Goal: Task Accomplishment & Management: Complete application form

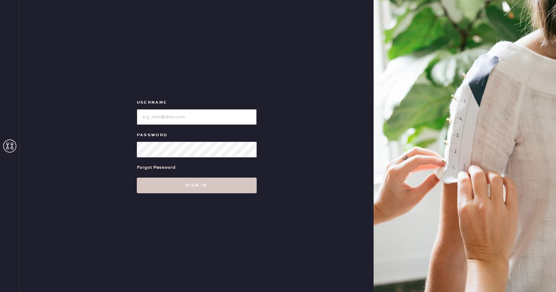
type input "Reformationboston"
click at [8, 149] on icon at bounding box center [9, 146] width 13 height 13
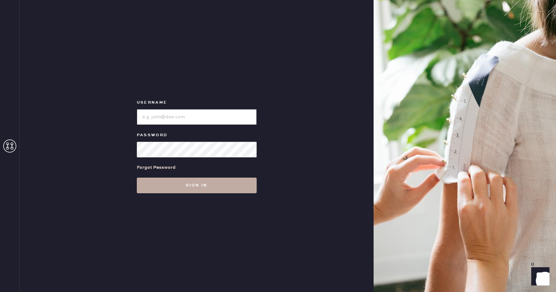
type input "Reformationboston"
click at [182, 185] on button "Sign in" at bounding box center [197, 186] width 120 height 16
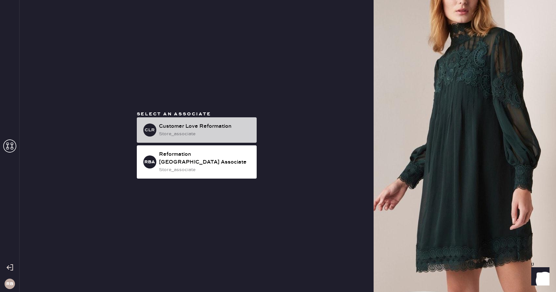
click at [188, 130] on div "Customer Love Reformation" at bounding box center [205, 127] width 93 height 8
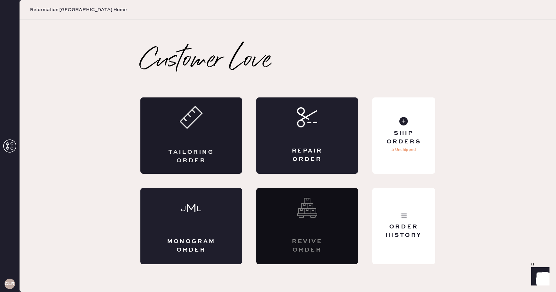
click at [188, 133] on div "Tailoring Order" at bounding box center [191, 135] width 102 height 76
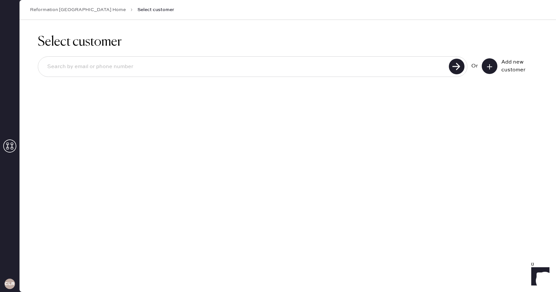
click at [496, 61] on div "Add new customer" at bounding box center [510, 66] width 56 height 16
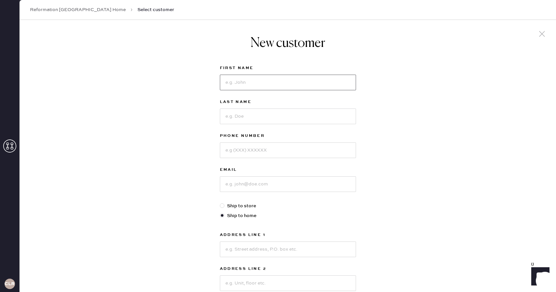
click at [238, 87] on input at bounding box center [288, 83] width 136 height 16
type input "[PERSON_NAME]"
click at [238, 122] on input at bounding box center [288, 117] width 136 height 16
type input "[PERSON_NAME]"
click at [232, 156] on input at bounding box center [288, 150] width 136 height 16
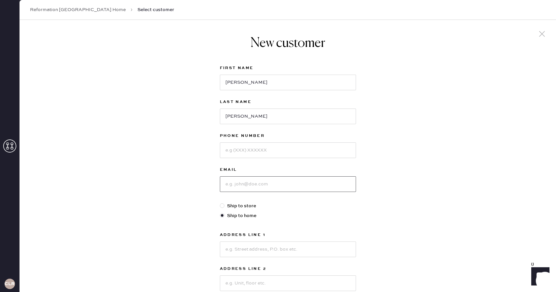
click at [248, 185] on input at bounding box center [288, 184] width 136 height 16
type input "[EMAIL_ADDRESS][DOMAIN_NAME]"
click at [281, 151] on input at bounding box center [288, 150] width 136 height 16
click at [134, 158] on div "New customer First Name [PERSON_NAME] Last Name [PERSON_NAME] Phone Number Emai…" at bounding box center [288, 222] width 537 height 404
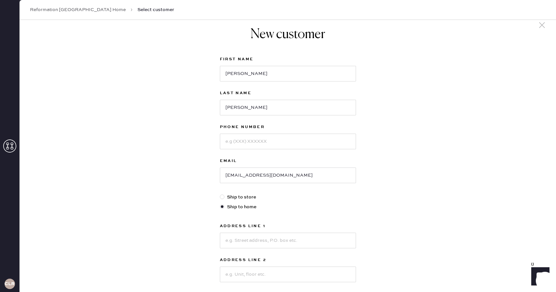
scroll to position [19, 0]
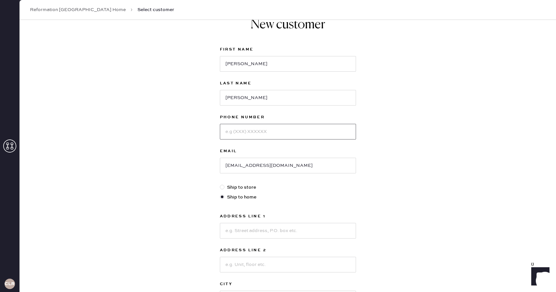
click at [257, 133] on input at bounding box center [288, 132] width 136 height 16
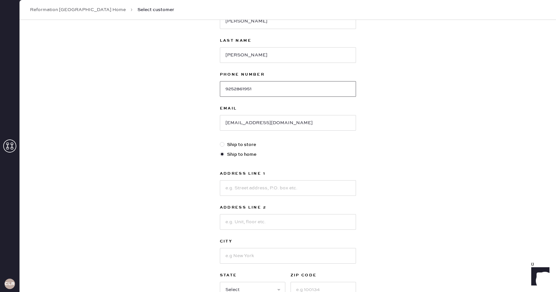
scroll to position [65, 0]
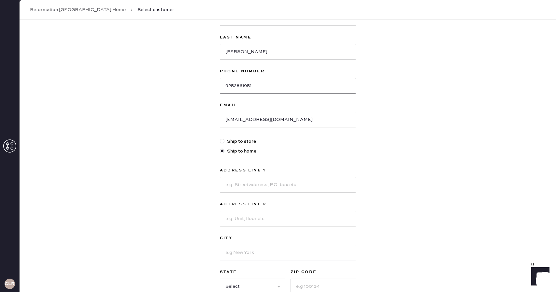
type input "9252861951"
click at [255, 183] on input at bounding box center [288, 185] width 136 height 16
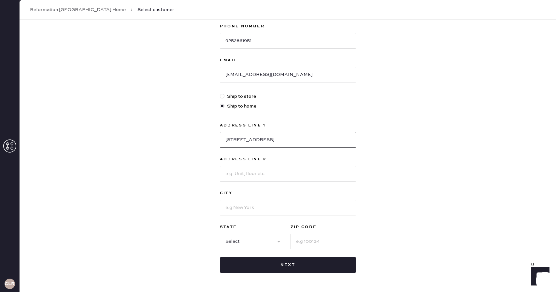
scroll to position [116, 0]
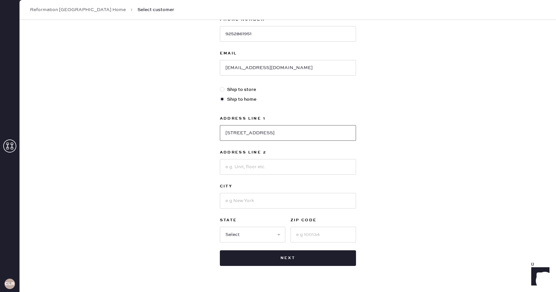
type input "[STREET_ADDRESS]"
click at [246, 167] on input at bounding box center [288, 167] width 136 height 16
type input "apt. 20"
click at [241, 203] on input at bounding box center [288, 201] width 136 height 16
type input "a"
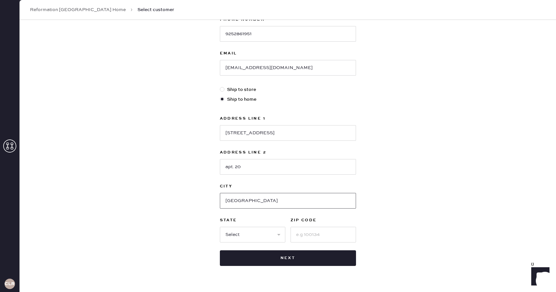
type input "[GEOGRAPHIC_DATA]"
click at [243, 232] on select "Select AK AL AR AZ CA CO CT [GEOGRAPHIC_DATA] DE FL [GEOGRAPHIC_DATA] HI [GEOGR…" at bounding box center [253, 235] width 66 height 16
select select "MA"
click at [220, 227] on select "Select AK AL AR AZ CA CO CT [GEOGRAPHIC_DATA] DE FL [GEOGRAPHIC_DATA] HI [GEOGR…" at bounding box center [253, 235] width 66 height 16
click at [301, 234] on input at bounding box center [324, 235] width 66 height 16
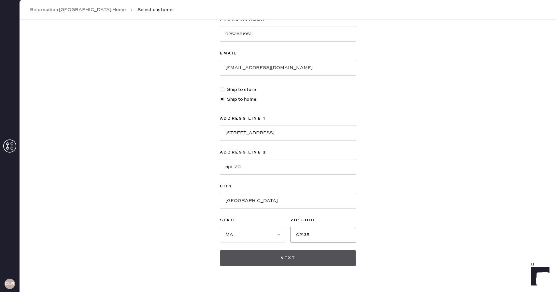
type input "02135"
click at [284, 262] on button "Next" at bounding box center [288, 258] width 136 height 16
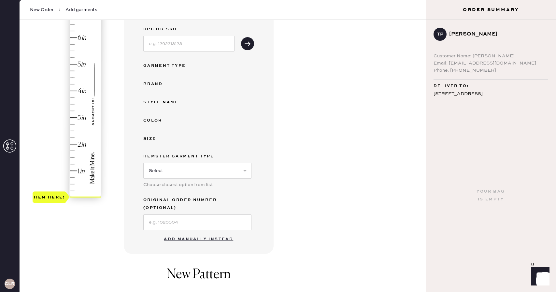
scroll to position [87, 0]
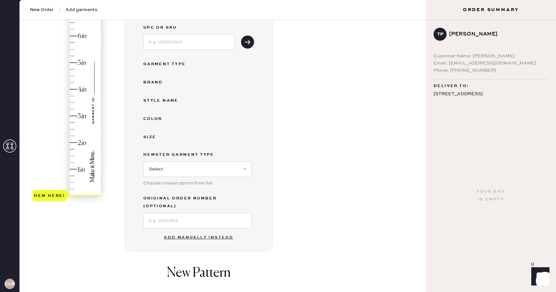
click at [210, 231] on button "Add manually instead" at bounding box center [198, 237] width 77 height 13
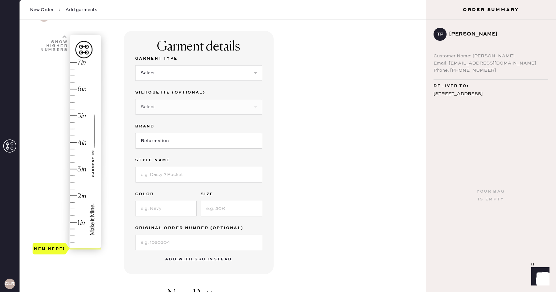
scroll to position [33, 0]
click at [211, 260] on button "Add with SKU instead" at bounding box center [198, 260] width 75 height 13
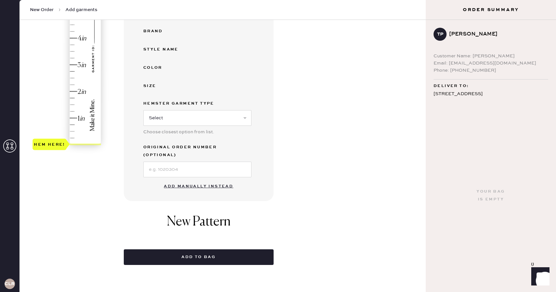
scroll to position [140, 0]
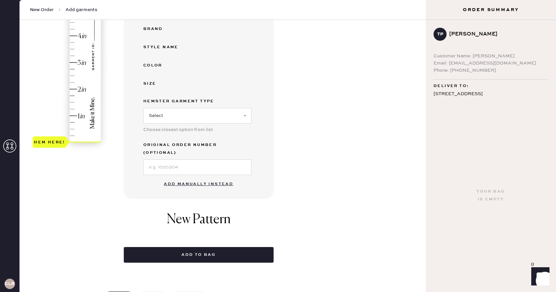
click at [192, 178] on button "Add manually instead" at bounding box center [198, 184] width 77 height 13
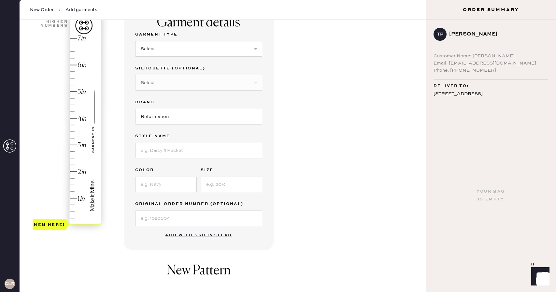
scroll to position [57, 0]
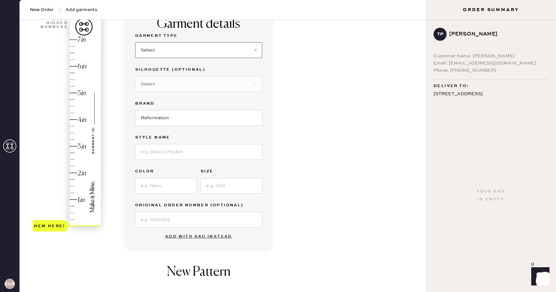
click at [179, 50] on select "Select Basic Skirt Jeans Leggings Pants Shorts Basic Sleeved Dress Basic Sleeve…" at bounding box center [198, 50] width 127 height 16
select select "4"
click at [135, 42] on select "Select Basic Skirt Jeans Leggings Pants Shorts Basic Sleeved Dress Basic Sleeve…" at bounding box center [198, 50] width 127 height 16
click at [164, 84] on select "Select Joggers Shorts Cropped Flare Boot Cut Straight Skinny Other" at bounding box center [198, 84] width 127 height 16
select select "16"
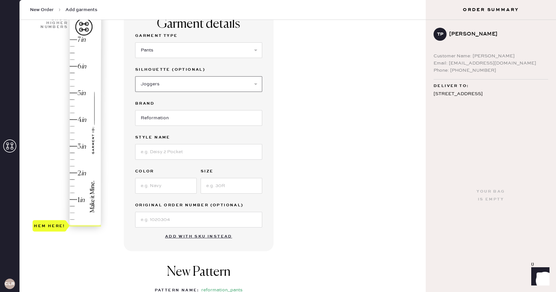
click at [135, 76] on select "Select Joggers Shorts Cropped Flare Boot Cut Straight Skinny Other" at bounding box center [198, 84] width 127 height 16
click at [151, 155] on input at bounding box center [198, 152] width 127 height 16
type input "Green white stripe"
click at [140, 187] on input at bounding box center [166, 186] width 62 height 16
type input "green"
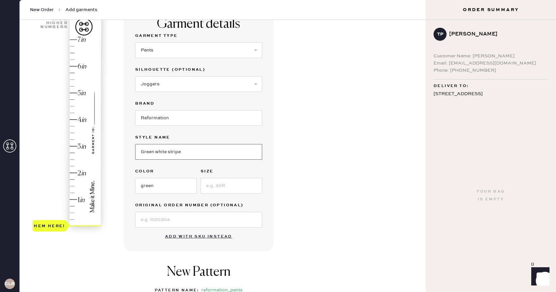
click at [144, 153] on input "Green white stripe" at bounding box center [198, 152] width 127 height 16
click at [194, 152] on input "Green white stripe" at bounding box center [198, 152] width 127 height 16
type input "Green white stripe pant"
click at [226, 191] on input at bounding box center [232, 186] width 62 height 16
type input "M"
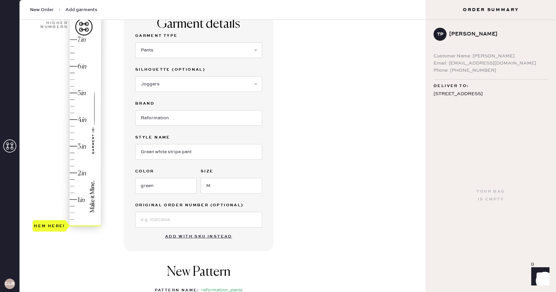
click at [360, 219] on div "Garment details Garment Type Select Basic Skirt Jeans Leggings Pants Shorts Bas…" at bounding box center [272, 193] width 297 height 370
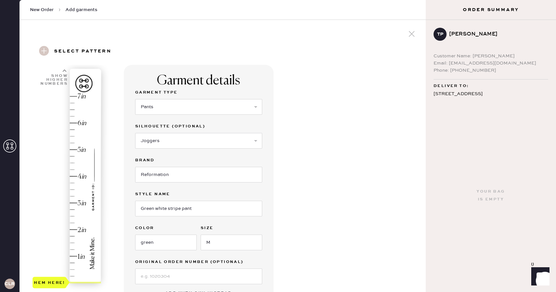
scroll to position [47, 0]
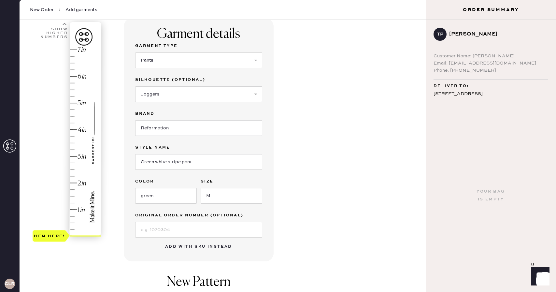
type input "1"
click at [71, 210] on div "Hem here!" at bounding box center [67, 143] width 69 height 192
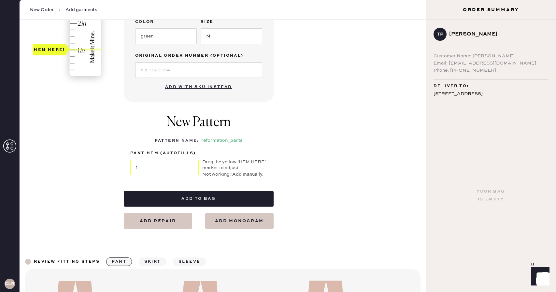
scroll to position [214, 0]
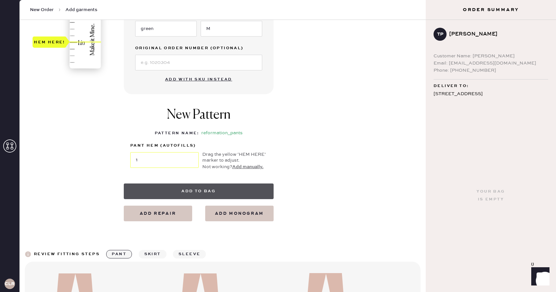
click at [194, 192] on button "Add to bag" at bounding box center [199, 192] width 150 height 16
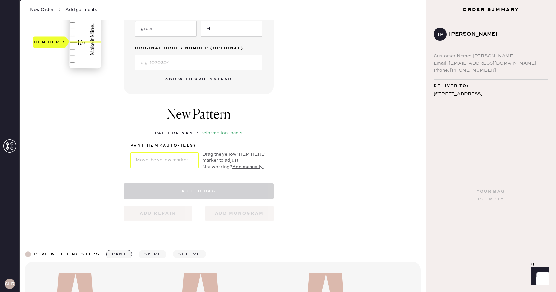
select select "4"
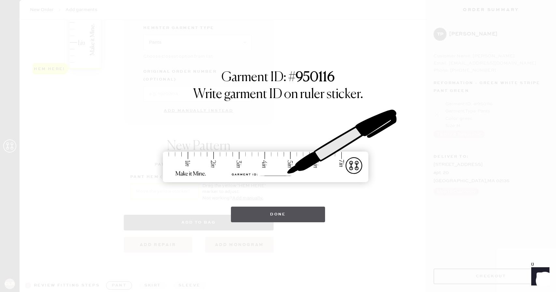
click at [299, 216] on button "Done" at bounding box center [278, 215] width 94 height 16
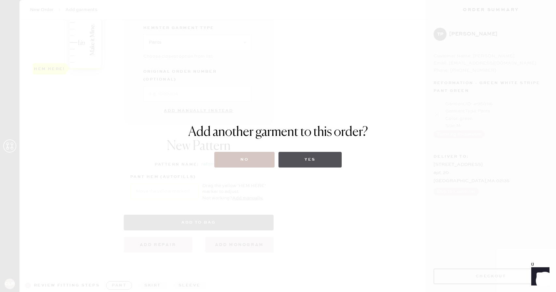
click at [310, 161] on button "Yes" at bounding box center [310, 160] width 63 height 16
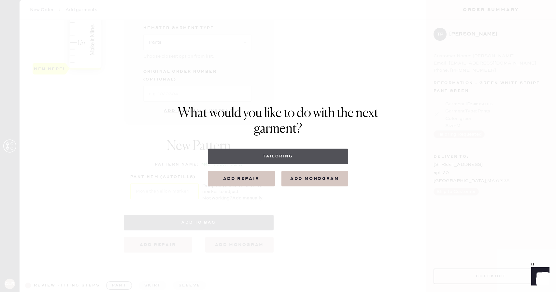
click at [307, 159] on button "Tailoring" at bounding box center [278, 157] width 140 height 16
select select
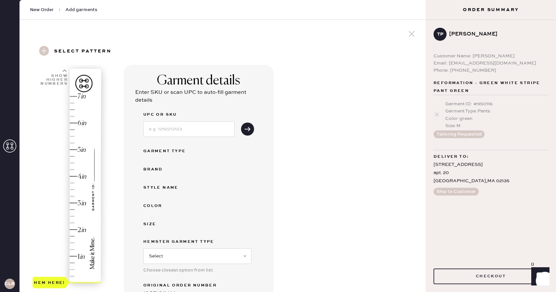
scroll to position [42, 0]
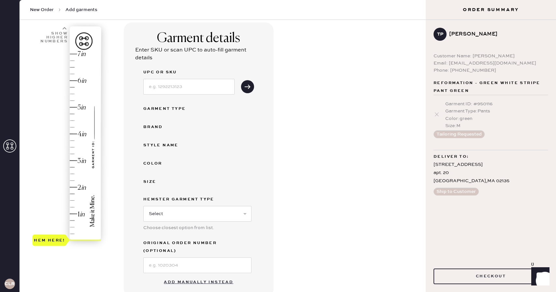
click at [182, 276] on button "Add manually instead" at bounding box center [198, 282] width 77 height 13
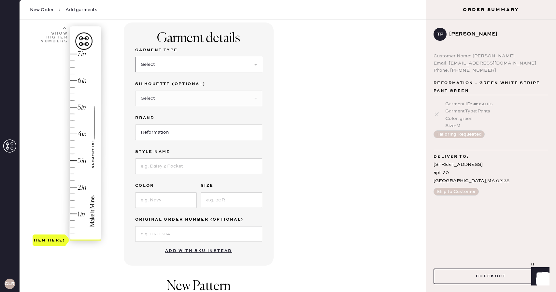
click at [199, 67] on select "Select Basic Skirt Jeans Leggings Pants Shorts Basic Sleeved Dress Basic Sleeve…" at bounding box center [198, 65] width 127 height 16
select select "4"
click at [135, 57] on select "Select Basic Skirt Jeans Leggings Pants Shorts Basic Sleeved Dress Basic Sleeve…" at bounding box center [198, 65] width 127 height 16
click at [180, 100] on select "Select Joggers Shorts Cropped Flare Boot Cut Straight Skinny Other" at bounding box center [198, 99] width 127 height 16
select select "11"
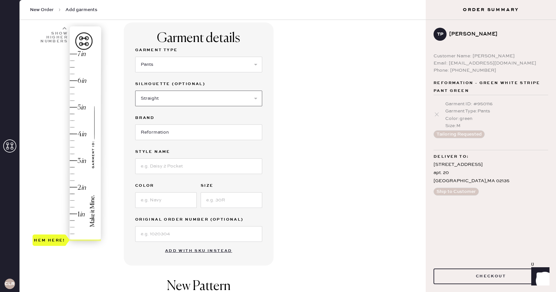
click at [135, 91] on select "Select Joggers Shorts Cropped Flare Boot Cut Straight Skinny Other" at bounding box center [198, 99] width 127 height 16
click at [169, 169] on input at bounding box center [198, 166] width 127 height 16
type input "Vida low rise pant"
click at [153, 202] on input at bounding box center [166, 200] width 62 height 16
type input "black"
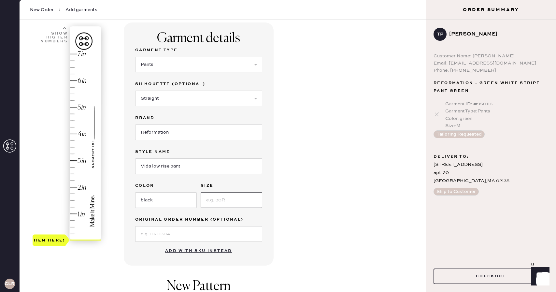
click at [212, 199] on input at bounding box center [232, 200] width 62 height 16
type input "6"
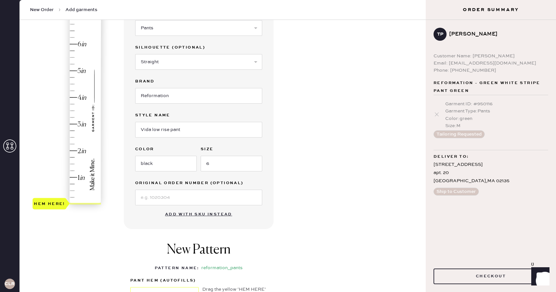
scroll to position [79, 0]
type input "2.75"
click at [72, 131] on div "Hem here!" at bounding box center [67, 111] width 69 height 192
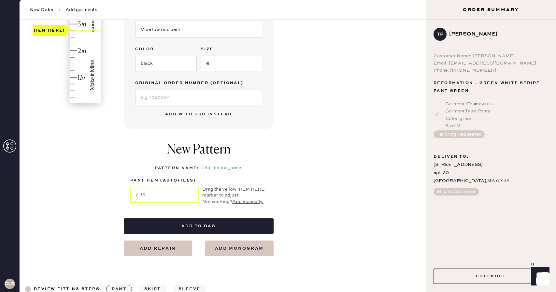
scroll to position [222, 0]
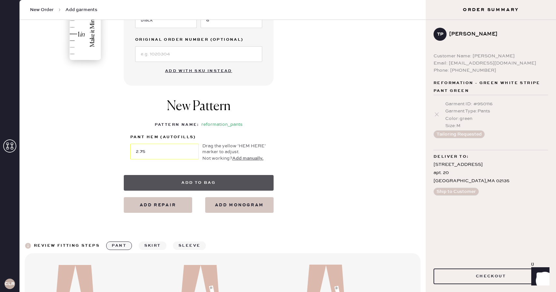
click at [152, 179] on button "Add to bag" at bounding box center [199, 183] width 150 height 16
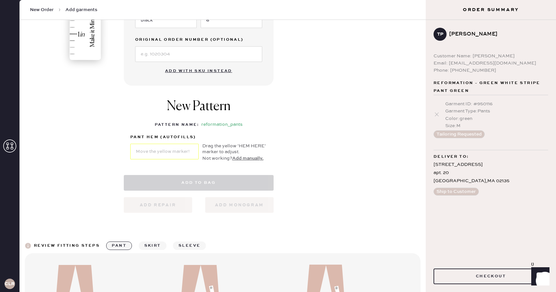
select select "4"
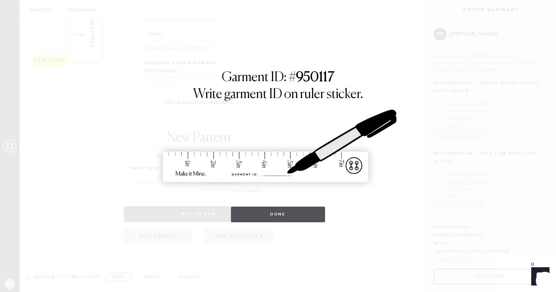
click at [261, 217] on button "Done" at bounding box center [278, 215] width 94 height 16
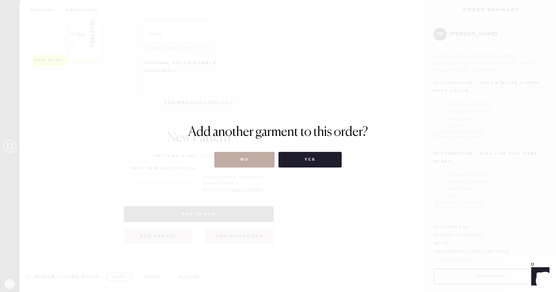
click at [250, 158] on button "No" at bounding box center [244, 160] width 60 height 16
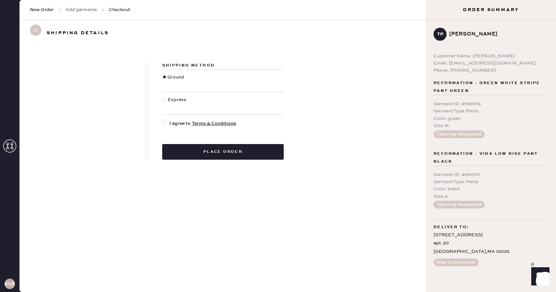
click at [172, 125] on span "I agree to Terms & Conditions" at bounding box center [202, 123] width 67 height 7
click at [163, 120] on input "I agree to Terms & Conditions" at bounding box center [162, 120] width 0 height 0
click at [172, 125] on span "I agree to Terms & Conditions" at bounding box center [202, 123] width 67 height 7
click at [163, 120] on input "I agree to Terms & Conditions" at bounding box center [162, 120] width 0 height 0
click at [166, 125] on div at bounding box center [164, 123] width 5 height 5
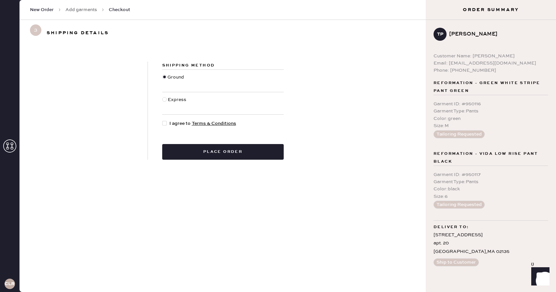
click at [163, 120] on input "I agree to Terms & Conditions" at bounding box center [162, 120] width 0 height 0
checkbox input "true"
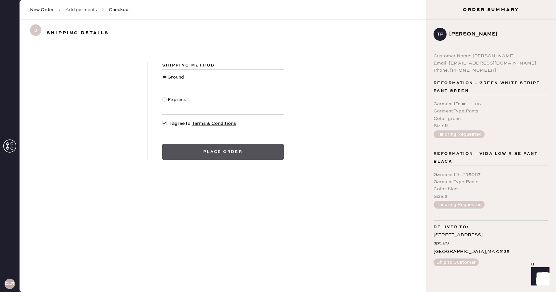
click at [195, 155] on button "Place order" at bounding box center [223, 152] width 122 height 16
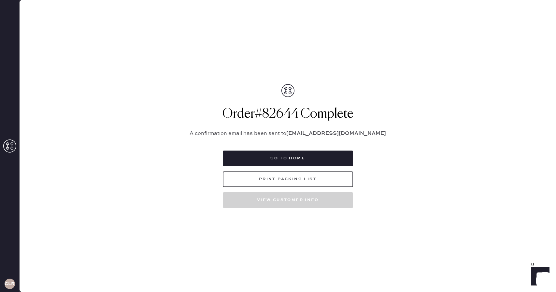
click at [300, 177] on button "Print Packing List" at bounding box center [288, 179] width 130 height 16
click at [272, 180] on button "Print Packing List" at bounding box center [288, 179] width 130 height 16
click at [289, 181] on button "Print Packing List" at bounding box center [288, 179] width 130 height 16
click at [308, 175] on button "Print Packing List" at bounding box center [288, 179] width 130 height 16
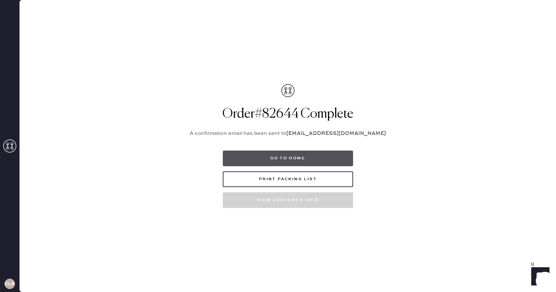
click at [257, 162] on button "Go to home" at bounding box center [288, 159] width 130 height 16
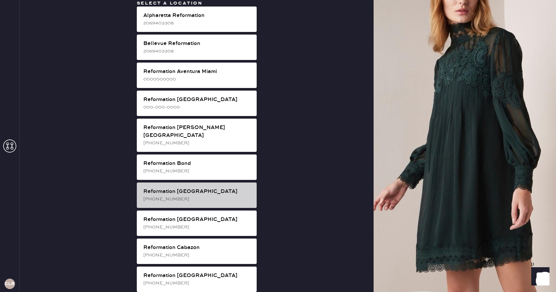
click at [204, 188] on div "Reformation [GEOGRAPHIC_DATA]" at bounding box center [197, 192] width 108 height 8
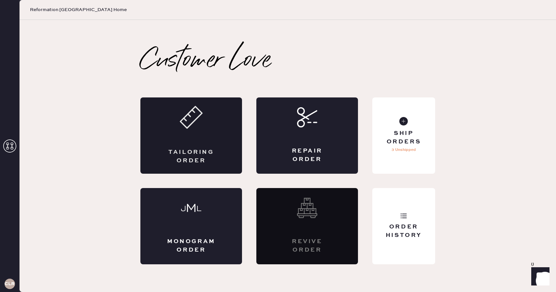
click at [202, 143] on div "Tailoring Order" at bounding box center [191, 135] width 102 height 76
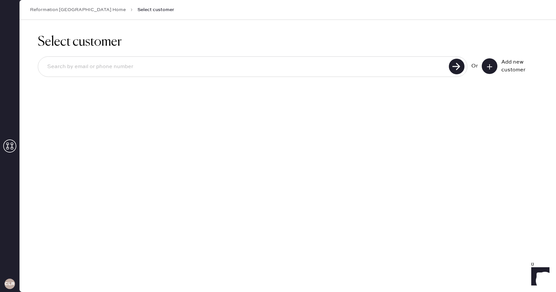
click at [189, 66] on input at bounding box center [244, 66] width 405 height 15
paste input "[EMAIL_ADDRESS][DOMAIN_NAME]"
type input "[EMAIL_ADDRESS][DOMAIN_NAME]"
click at [452, 65] on use at bounding box center [457, 67] width 16 height 16
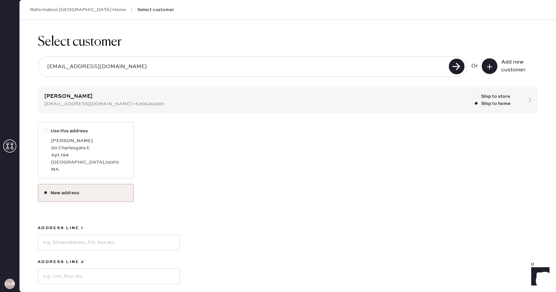
click at [47, 133] on div at bounding box center [46, 130] width 7 height 7
click at [44, 128] on input "Use this address" at bounding box center [43, 127] width 0 height 0
radio input "true"
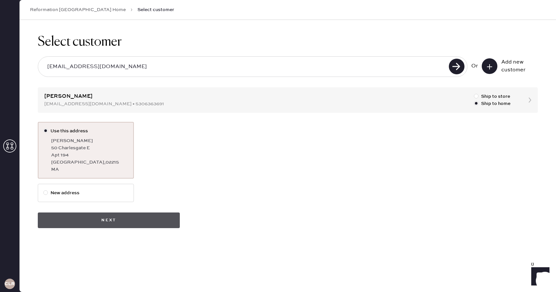
click at [78, 218] on button "Next" at bounding box center [109, 221] width 142 height 16
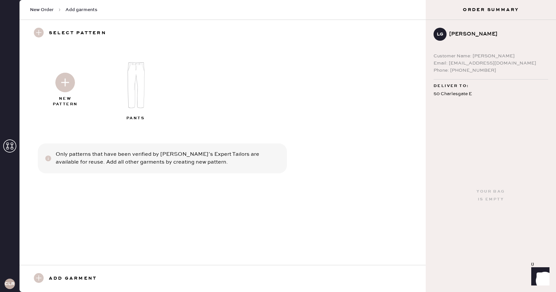
click at [68, 85] on img at bounding box center [65, 83] width 20 height 20
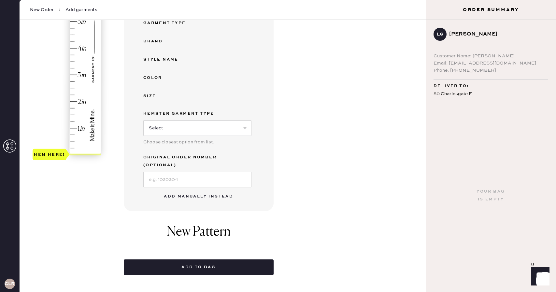
scroll to position [130, 0]
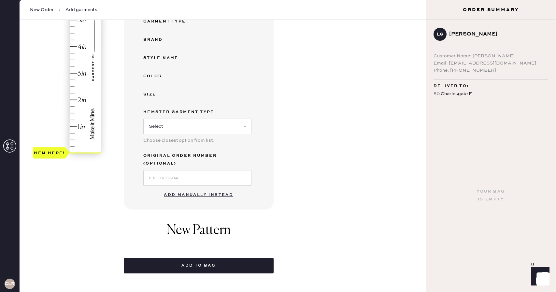
click at [190, 188] on button "Add manually instead" at bounding box center [198, 194] width 77 height 13
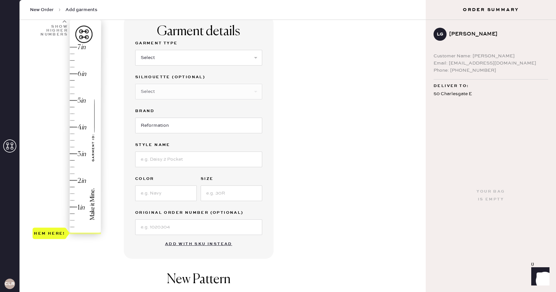
scroll to position [44, 0]
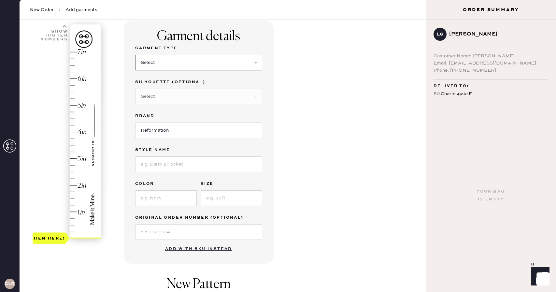
click at [174, 69] on select "Select Basic Skirt Jeans Leggings Pants Shorts Basic Sleeved Dress Basic Sleeve…" at bounding box center [198, 63] width 127 height 16
select select "2"
click at [135, 55] on select "Select Basic Skirt Jeans Leggings Pants Shorts Basic Sleeved Dress Basic Sleeve…" at bounding box center [198, 63] width 127 height 16
click at [176, 95] on select "Select Shorts Cropped Flare Boot Cut Straight Skinny Other" at bounding box center [198, 97] width 127 height 16
select select "4"
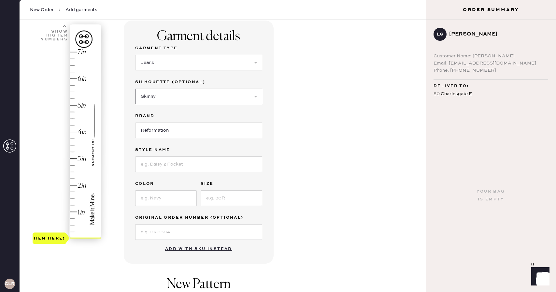
click at [135, 89] on select "Select Shorts Cropped Flare Boot Cut Straight Skinny Other" at bounding box center [198, 97] width 127 height 16
click at [151, 132] on input "Reformation" at bounding box center [198, 131] width 127 height 16
click at [153, 164] on input at bounding box center [198, 164] width 127 height 16
type input "[PERSON_NAME] High Rise Slouchy Wide Leg Jeans"
click at [175, 199] on input at bounding box center [166, 198] width 62 height 16
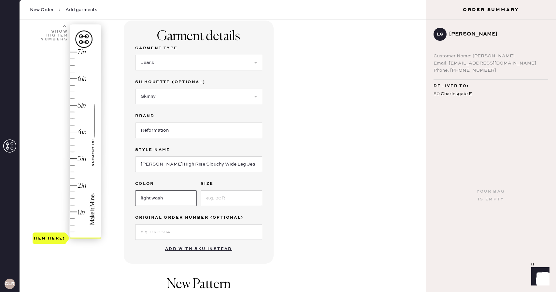
type input "light wash"
click at [248, 196] on input at bounding box center [232, 198] width 62 height 16
type input "28"
click at [338, 219] on div "Garment details Garment Type Select Basic Skirt Jeans Leggings Pants Shorts Bas…" at bounding box center [272, 206] width 297 height 370
type input "3"
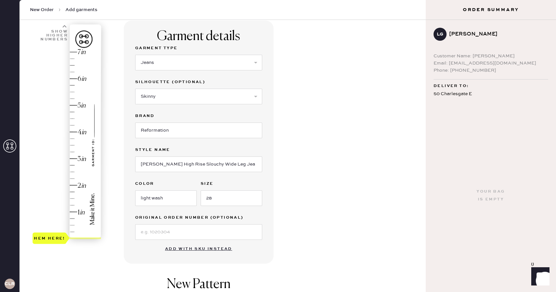
click at [74, 160] on div "Hem here!" at bounding box center [67, 145] width 69 height 192
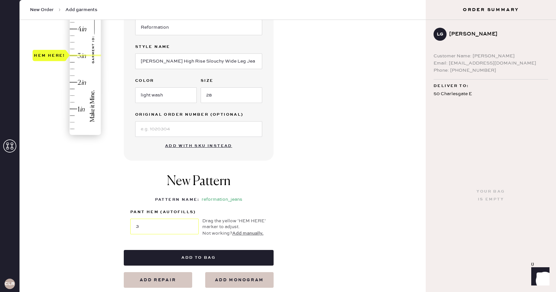
scroll to position [196, 0]
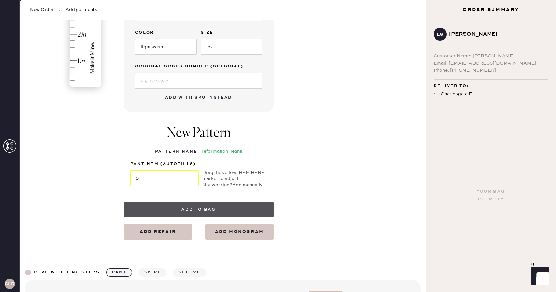
click at [194, 214] on button "Add to bag" at bounding box center [199, 210] width 150 height 16
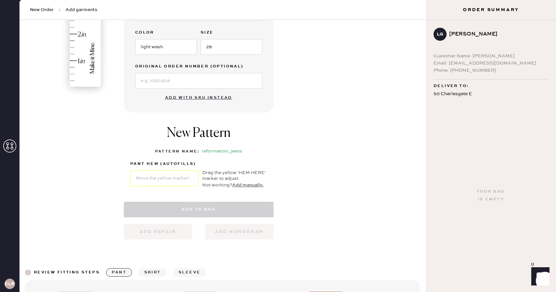
select select "2"
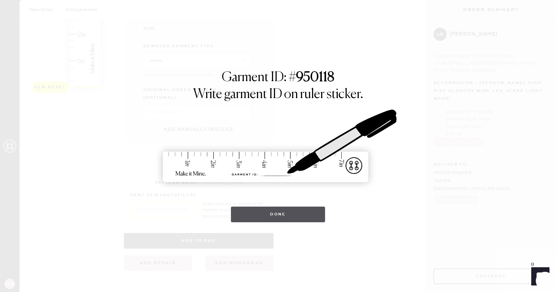
click at [273, 212] on button "Done" at bounding box center [278, 215] width 94 height 16
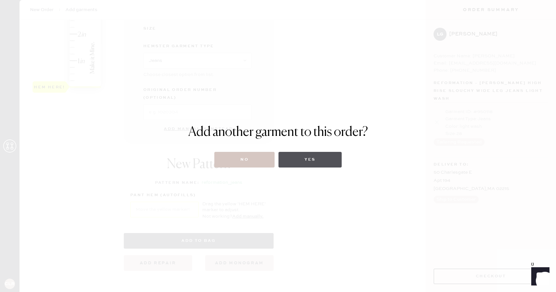
click at [311, 162] on button "Yes" at bounding box center [310, 160] width 63 height 16
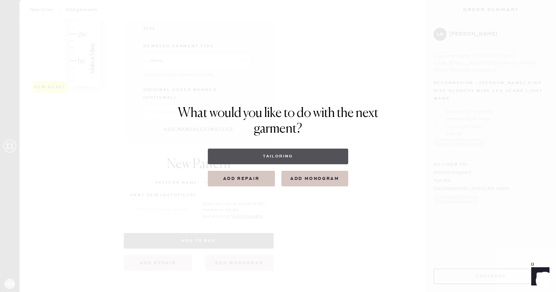
click at [310, 160] on button "Tailoring" at bounding box center [278, 157] width 140 height 16
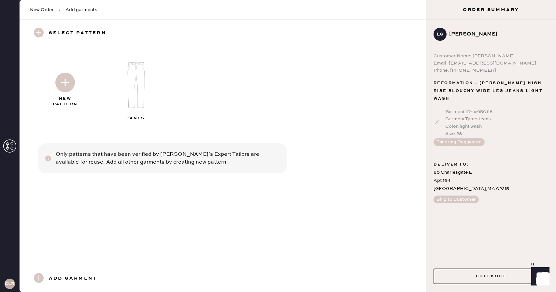
click at [76, 83] on div at bounding box center [65, 81] width 70 height 33
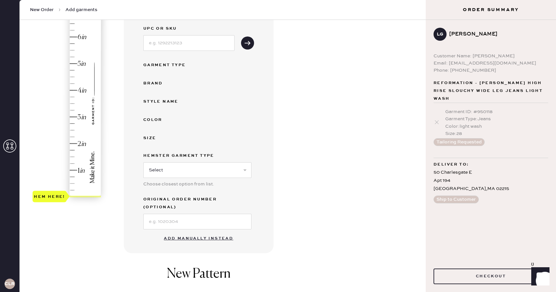
scroll to position [105, 0]
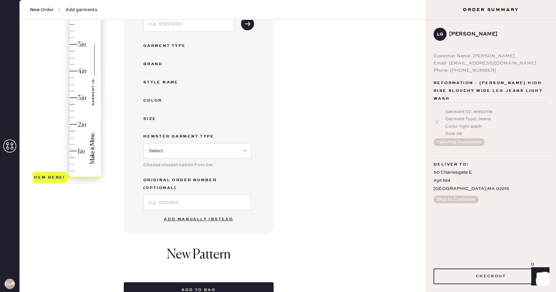
click at [197, 213] on button "Add manually instead" at bounding box center [198, 219] width 77 height 13
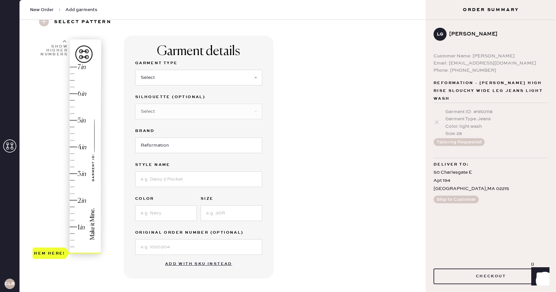
scroll to position [29, 0]
click at [250, 75] on select "Select Basic Skirt Jeans Leggings Pants Shorts Basic Sleeved Dress Basic Sleeve…" at bounding box center [198, 78] width 127 height 16
select select "4"
click at [135, 70] on select "Select Basic Skirt Jeans Leggings Pants Shorts Basic Sleeved Dress Basic Sleeve…" at bounding box center [198, 78] width 127 height 16
click at [215, 115] on select "Select Joggers Shorts Cropped Flare Boot Cut Straight Skinny Other" at bounding box center [198, 112] width 127 height 16
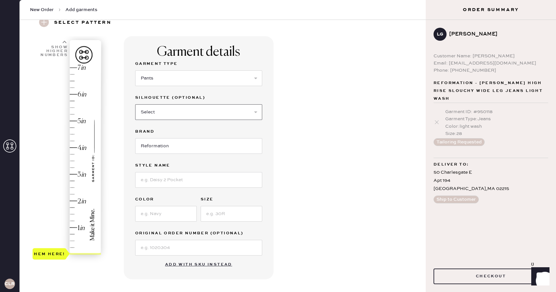
select select "11"
click at [135, 104] on select "Select Joggers Shorts Cropped Flare Boot Cut Straight Skinny Other" at bounding box center [198, 112] width 127 height 16
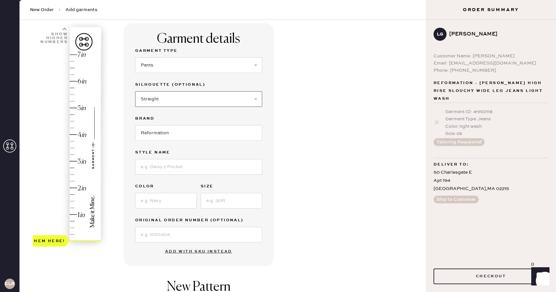
scroll to position [43, 0]
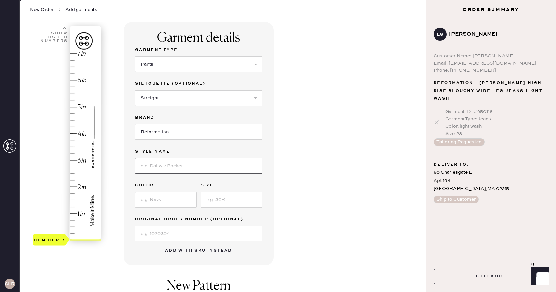
click at [199, 163] on input at bounding box center [198, 166] width 127 height 16
type input "[PERSON_NAME] linen mid rise pant"
click at [170, 198] on input at bounding box center [166, 200] width 62 height 16
type input "black"
click at [228, 203] on input at bounding box center [232, 200] width 62 height 16
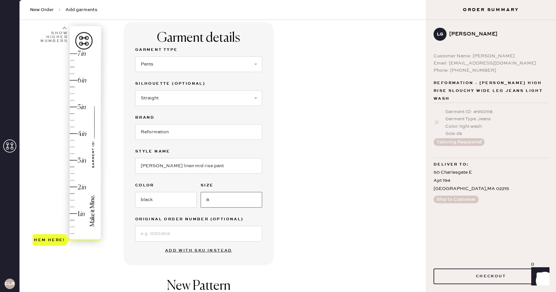
type input "8"
click at [343, 243] on div "Garment details Garment Type Select Basic Skirt Jeans Leggings Pants Shorts Bas…" at bounding box center [272, 207] width 297 height 370
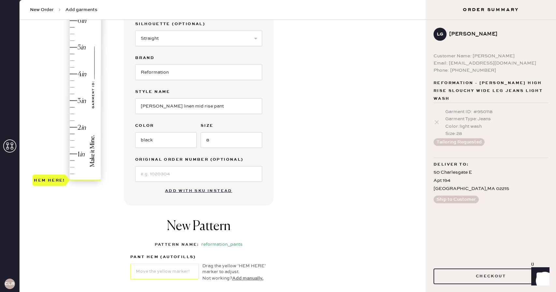
scroll to position [103, 0]
type input "2.5"
click at [71, 113] on div "Hem here!" at bounding box center [67, 87] width 69 height 192
click at [71, 115] on div "Hem here!" at bounding box center [67, 87] width 69 height 192
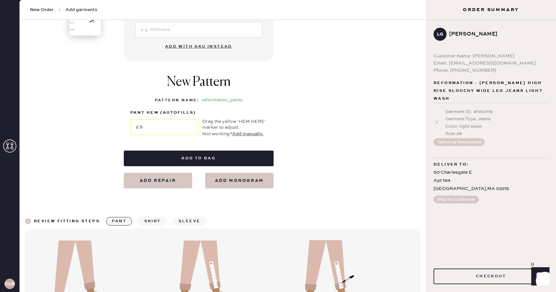
scroll to position [256, 0]
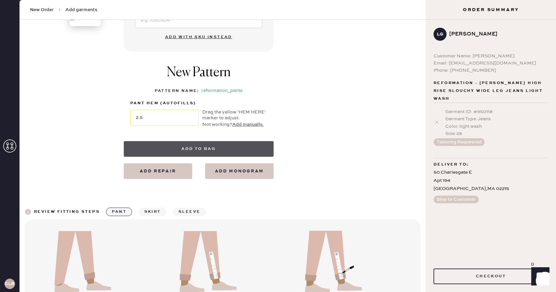
click at [173, 156] on button "Add to bag" at bounding box center [199, 149] width 150 height 16
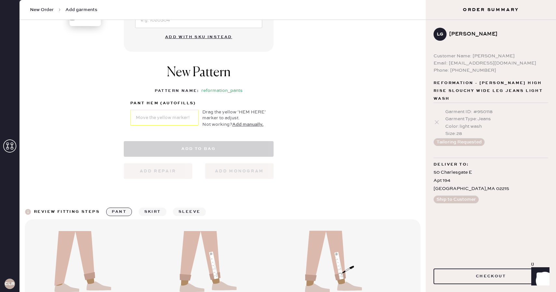
select select "4"
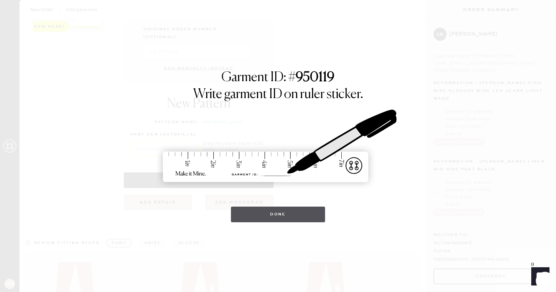
click at [283, 217] on button "Done" at bounding box center [278, 215] width 94 height 16
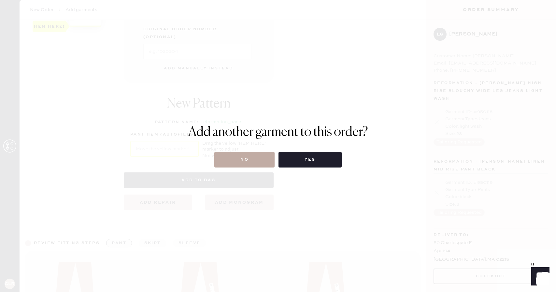
click at [254, 157] on button "No" at bounding box center [244, 160] width 60 height 16
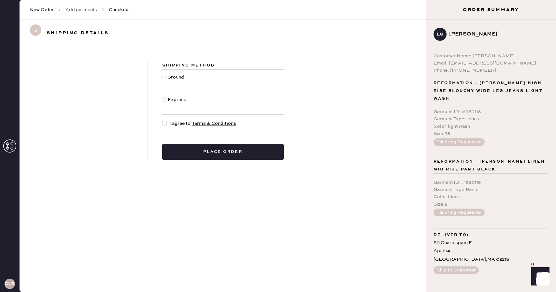
click at [165, 76] on div at bounding box center [164, 77] width 5 height 5
click at [163, 74] on input "Ground" at bounding box center [162, 74] width 0 height 0
radio input "true"
click at [166, 125] on div at bounding box center [164, 123] width 5 height 5
click at [163, 120] on input "I agree to Terms & Conditions" at bounding box center [162, 120] width 0 height 0
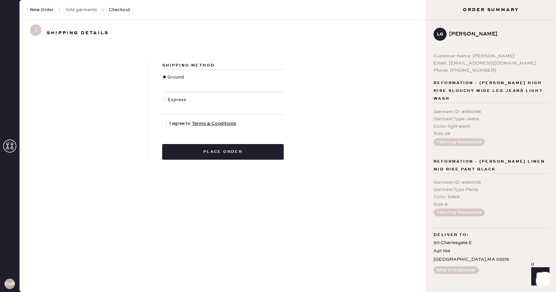
checkbox input "true"
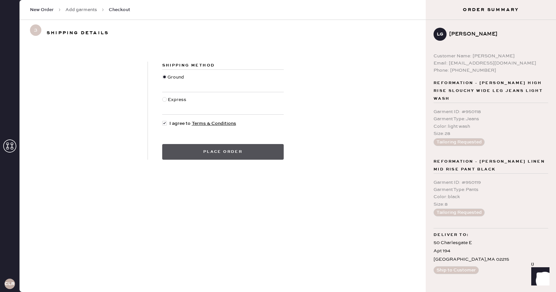
click at [203, 155] on button "Place order" at bounding box center [223, 152] width 122 height 16
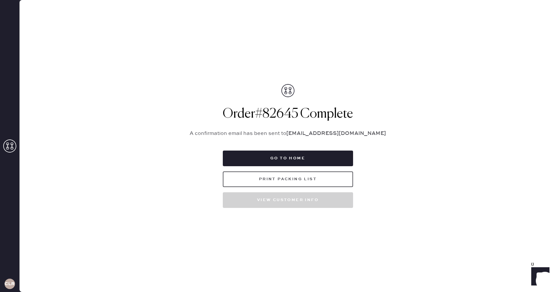
click at [295, 180] on button "Print Packing List" at bounding box center [288, 179] width 130 height 16
